Goal: Task Accomplishment & Management: Use online tool/utility

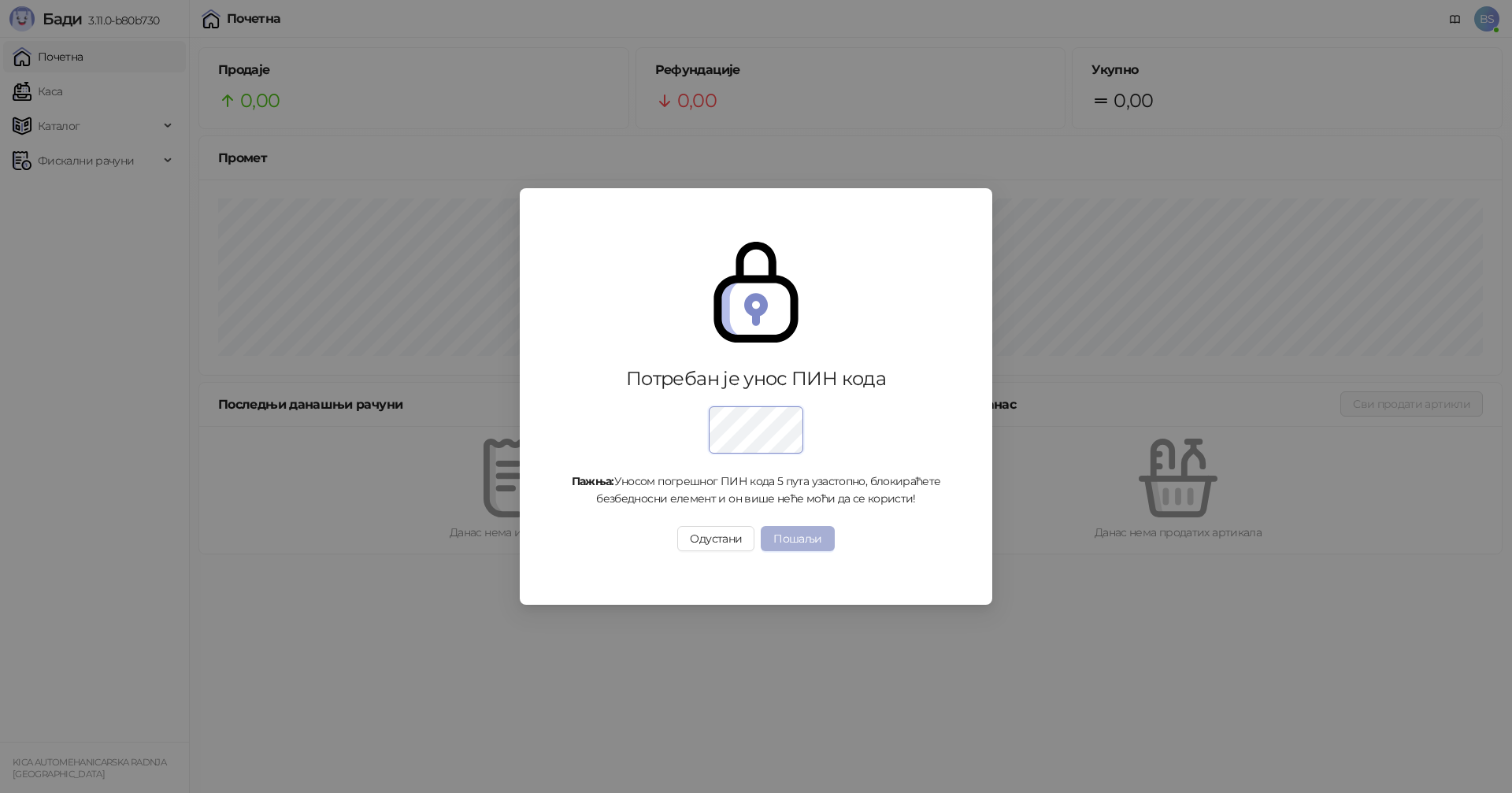
click at [802, 545] on button "Пошаљи" at bounding box center [797, 538] width 73 height 25
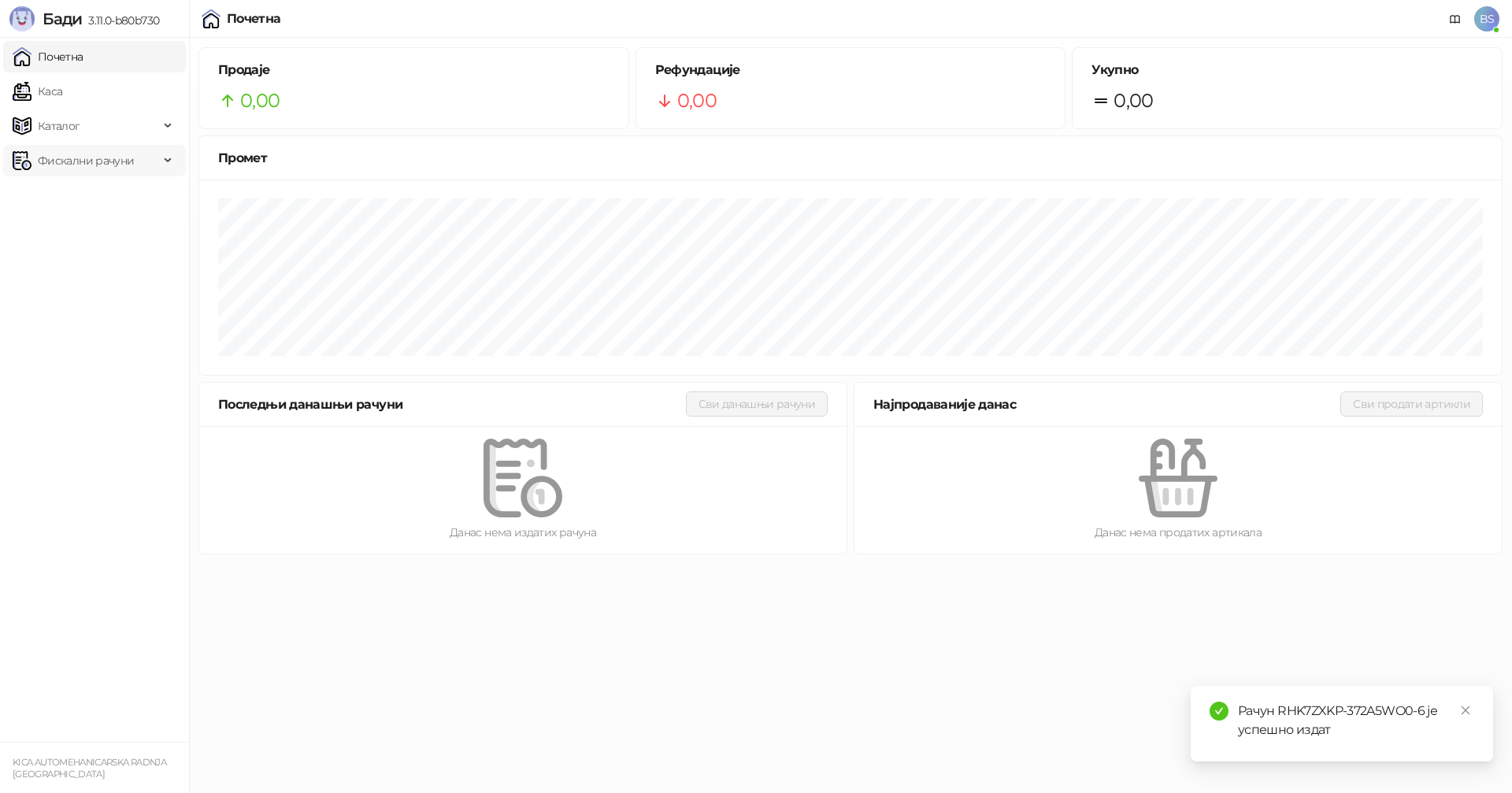
click at [107, 163] on span "Фискални рачуни" at bounding box center [85, 160] width 96 height 31
click at [86, 156] on span "Фискални рачуни" at bounding box center [85, 160] width 96 height 31
click at [81, 186] on link "Издати рачуни" at bounding box center [71, 196] width 105 height 31
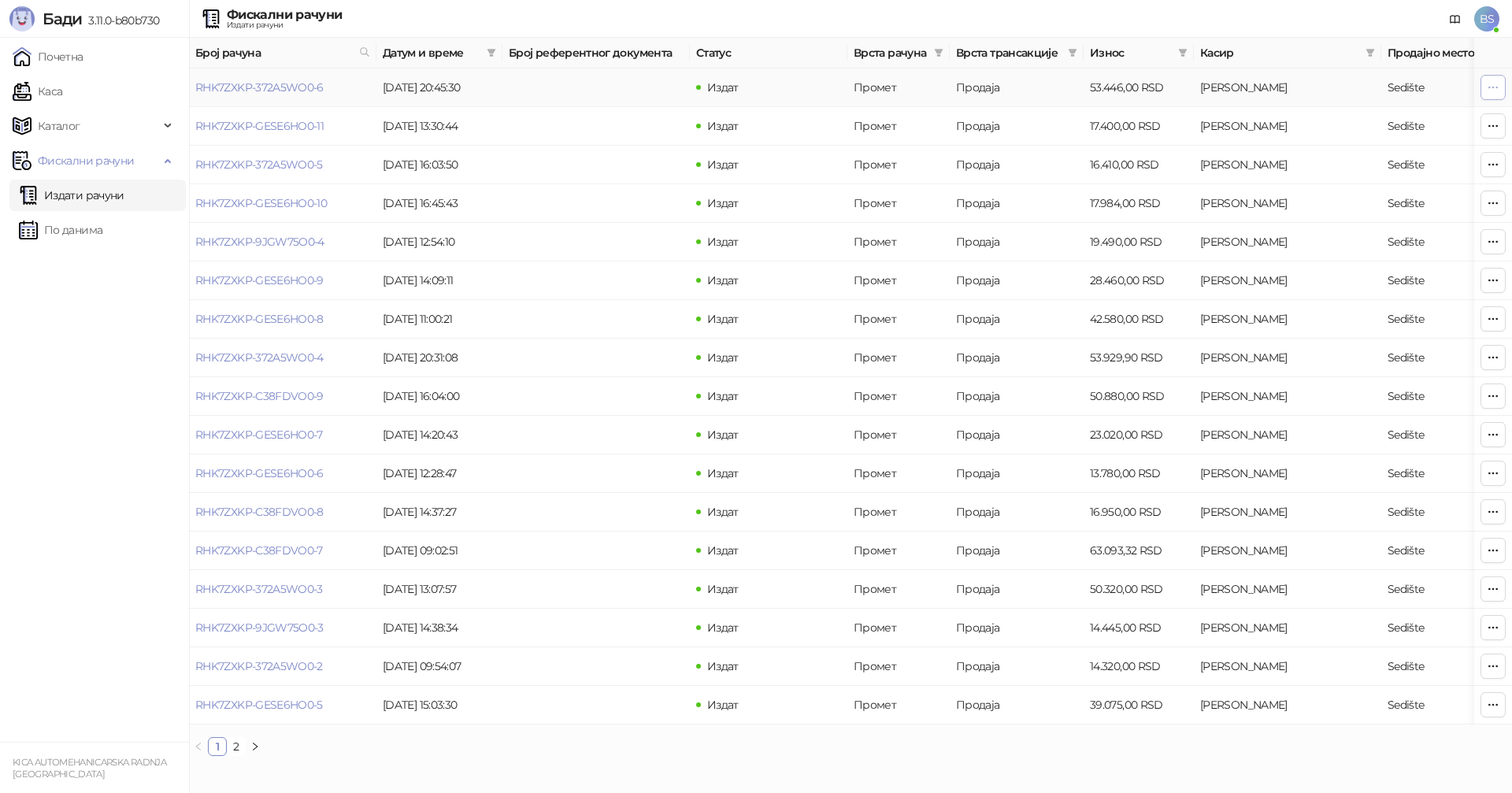
click at [1489, 85] on icon "button" at bounding box center [1492, 87] width 12 height 12
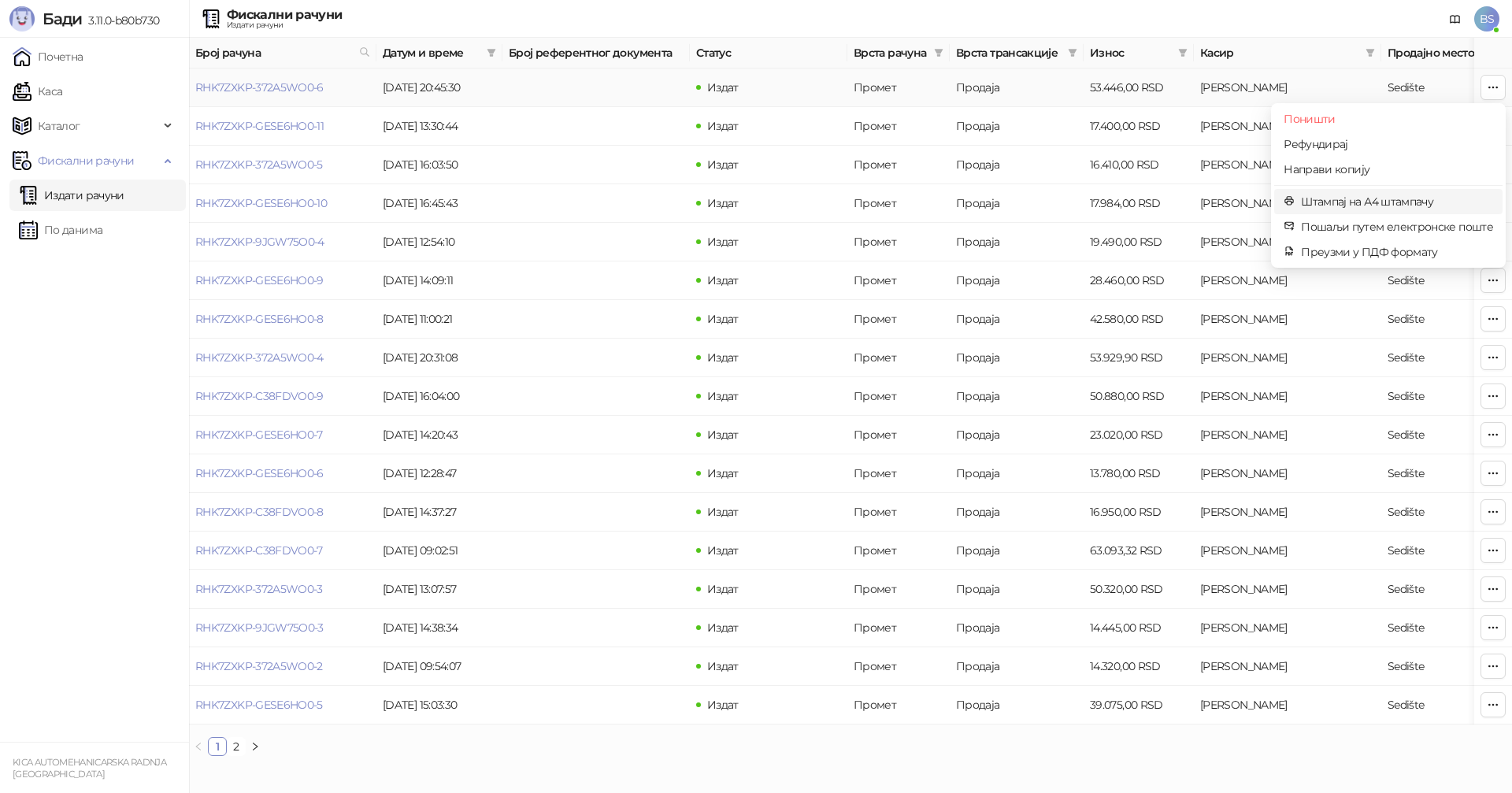
click at [1365, 202] on span "Штампај на А4 штампачу" at bounding box center [1397, 201] width 192 height 17
